Goal: Transaction & Acquisition: Purchase product/service

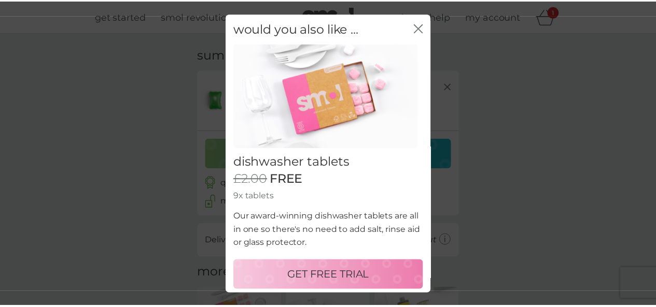
scroll to position [3, 0]
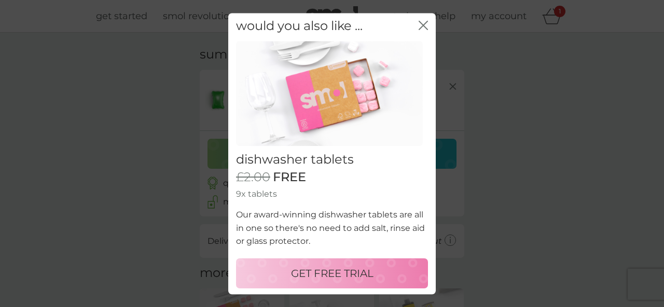
click at [418, 23] on icon "close" at bounding box center [422, 24] width 9 height 9
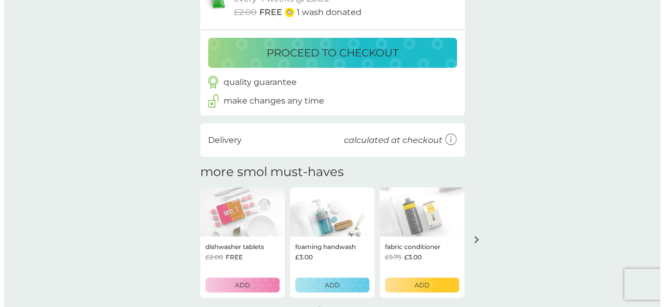
scroll to position [0, 0]
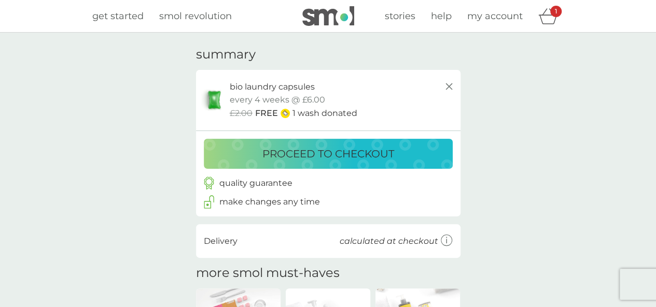
click at [328, 152] on p "proceed to checkout" at bounding box center [328, 154] width 132 height 17
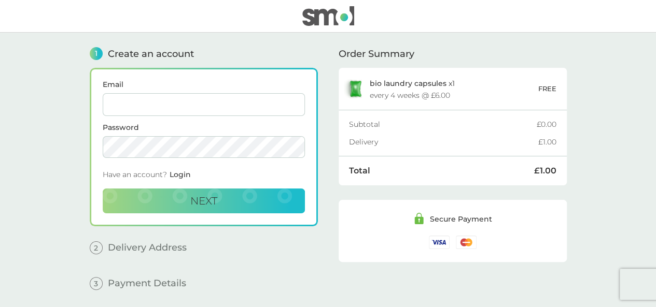
click at [214, 101] on input "Email" at bounding box center [204, 104] width 202 height 23
type input "[EMAIL_ADDRESS][DOMAIN_NAME]"
click at [218, 205] on button "Next" at bounding box center [204, 201] width 202 height 25
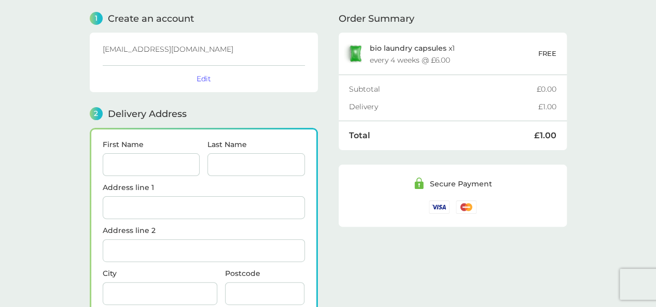
scroll to position [126, 0]
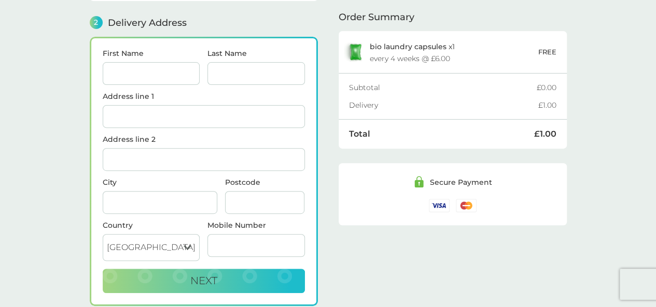
click at [160, 72] on input "First Name" at bounding box center [151, 73] width 97 height 23
type input "[PERSON_NAME]"
type input "Bayley"
type input "Apartment 7"
type input "Countess Court, Countess Close"
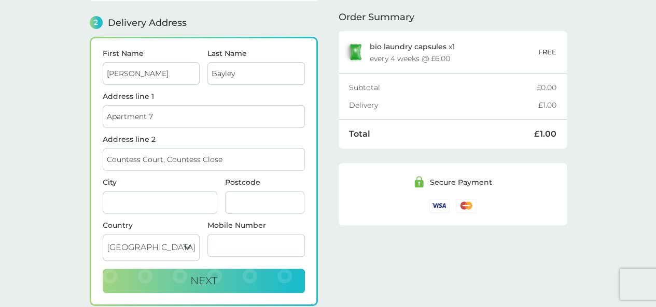
type input "Burscough"
type input "L40 7AL"
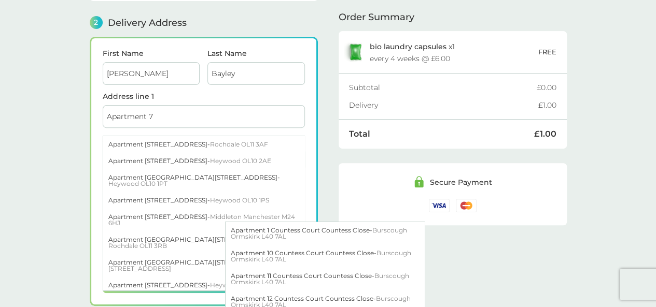
click at [331, 169] on div "1 Create an account [EMAIL_ADDRESS][DOMAIN_NAME] Edit 2 Delivery Address First …" at bounding box center [328, 124] width 477 height 436
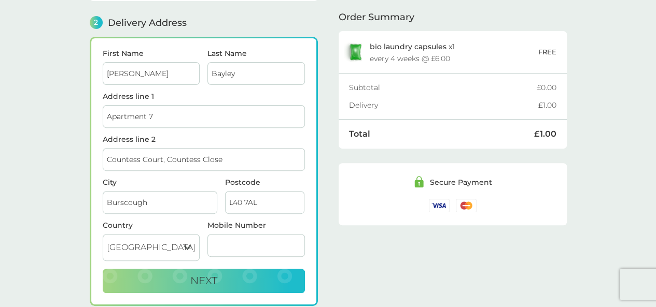
click at [243, 234] on input "Mobile Number" at bounding box center [255, 245] width 97 height 23
type input "07715528328"
click at [241, 273] on button "Next" at bounding box center [204, 281] width 202 height 25
checkbox input "true"
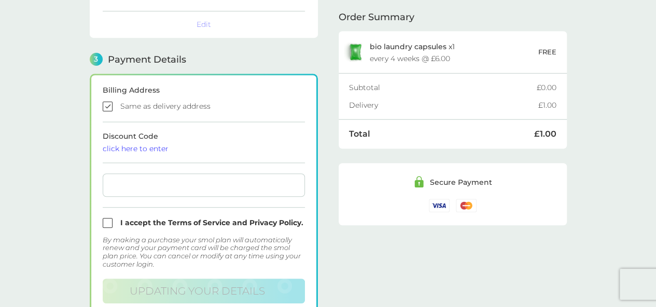
scroll to position [294, 0]
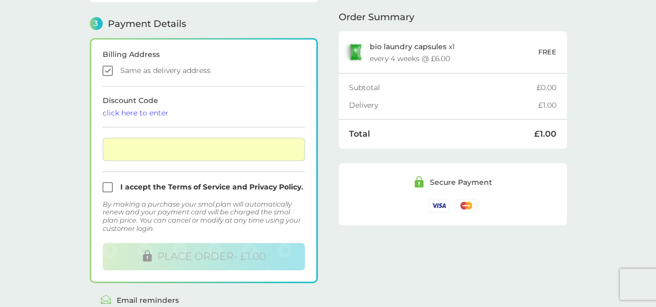
click at [106, 185] on input "checkbox" at bounding box center [204, 187] width 202 height 10
checkbox input "true"
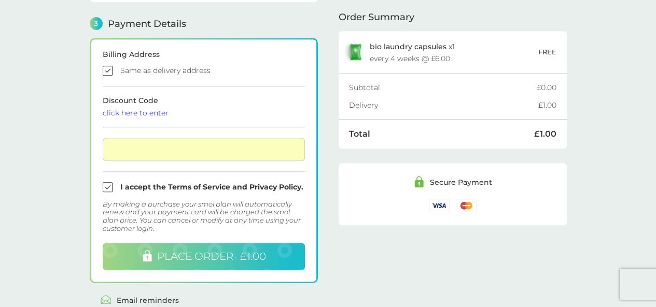
click at [209, 260] on span "PLACE ORDER - £1.00" at bounding box center [211, 256] width 109 height 12
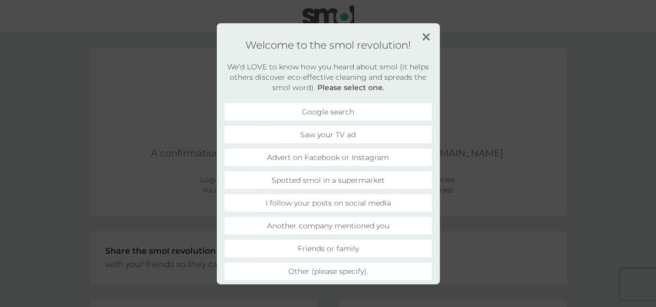
click at [426, 37] on img at bounding box center [426, 37] width 8 height 8
